Goal: Navigation & Orientation: Find specific page/section

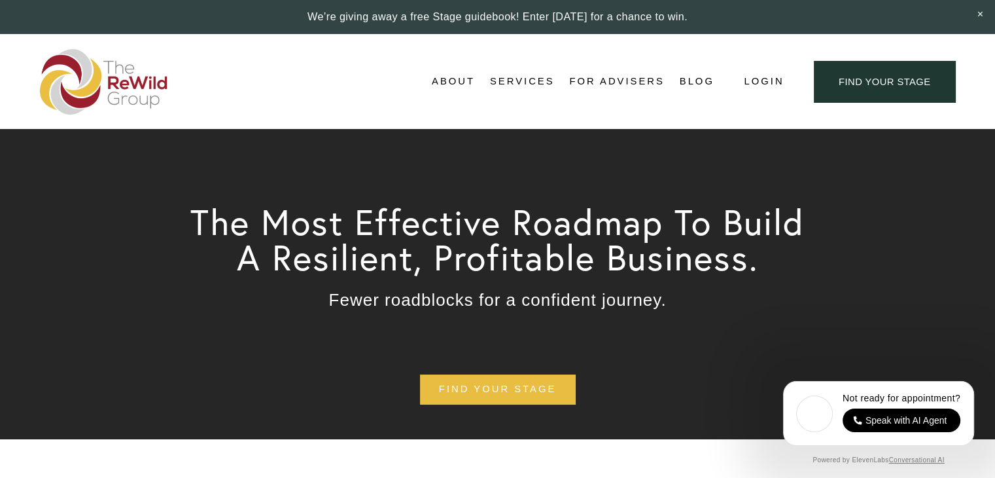
click at [0, 0] on span "Adviser Network" at bounding box center [0, 0] width 0 height 0
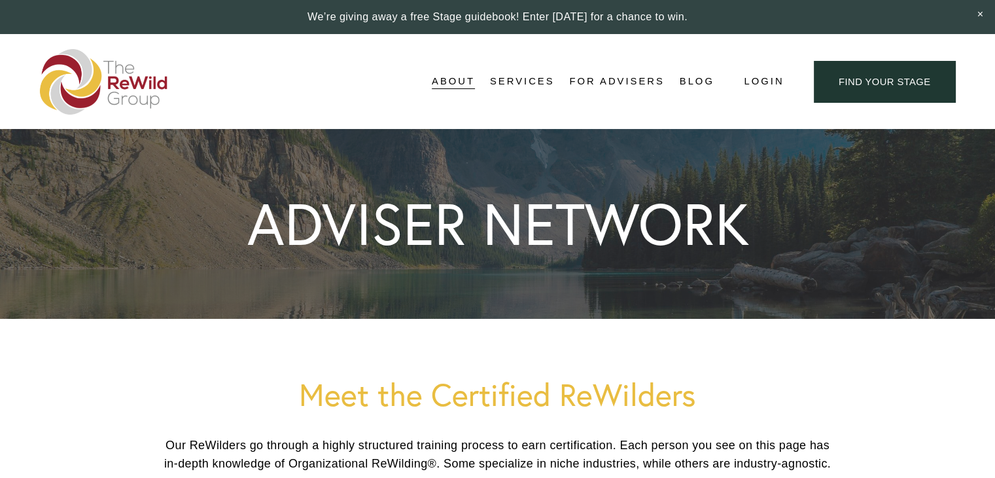
click at [0, 0] on span "Adviser-Led" at bounding box center [0, 0] width 0 height 0
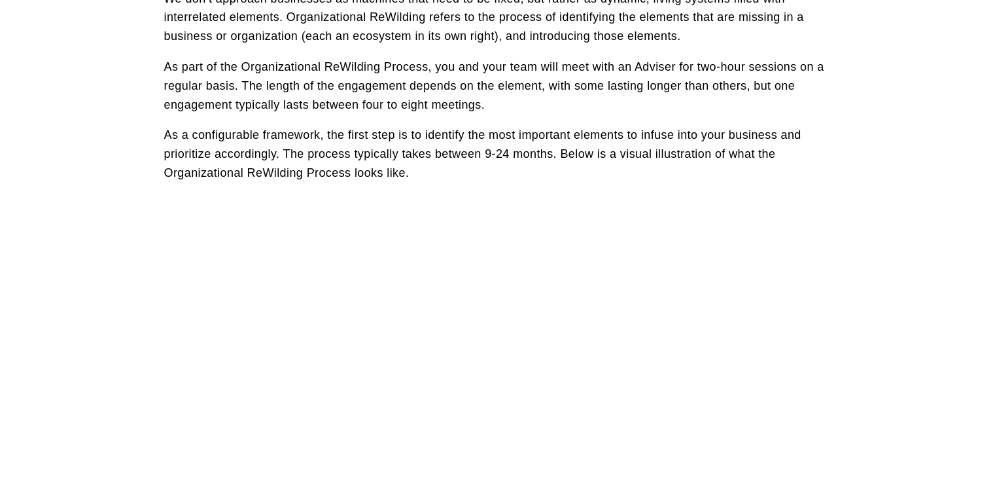
scroll to position [720, 0]
